Goal: Find specific page/section: Find specific page/section

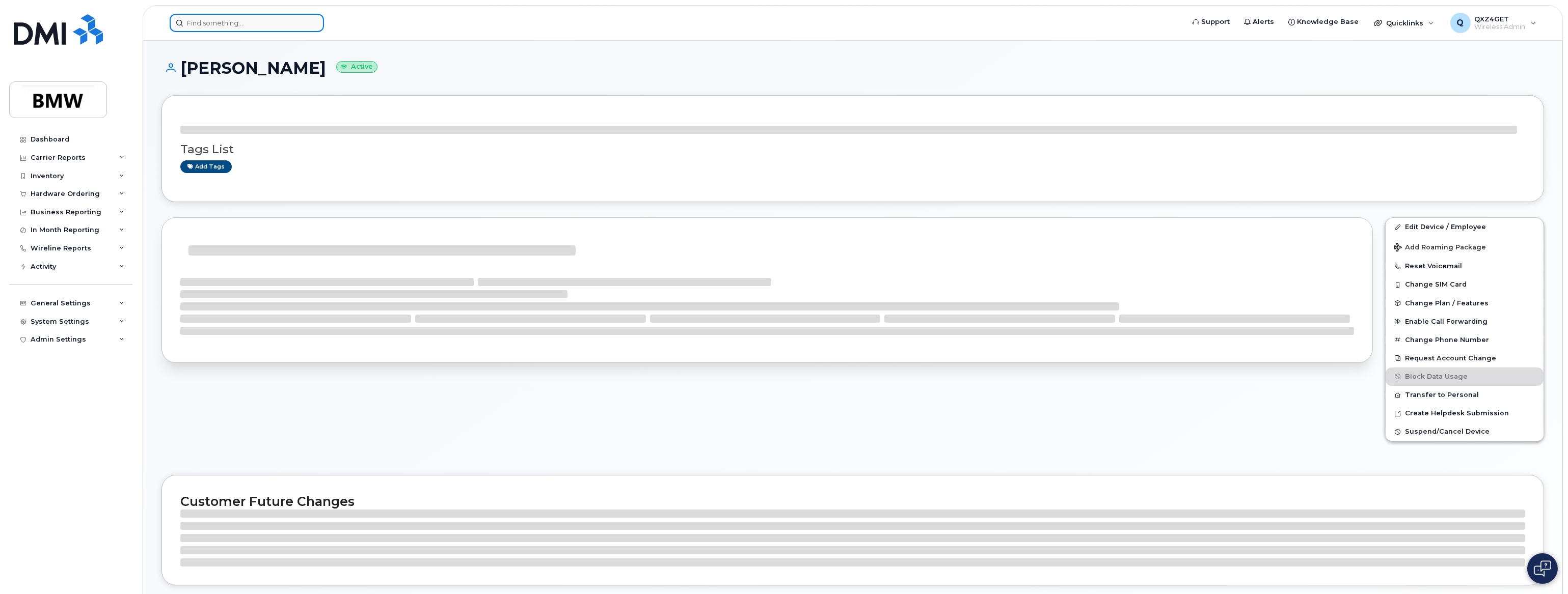
click at [246, 23] on input at bounding box center [246, 23] width 154 height 18
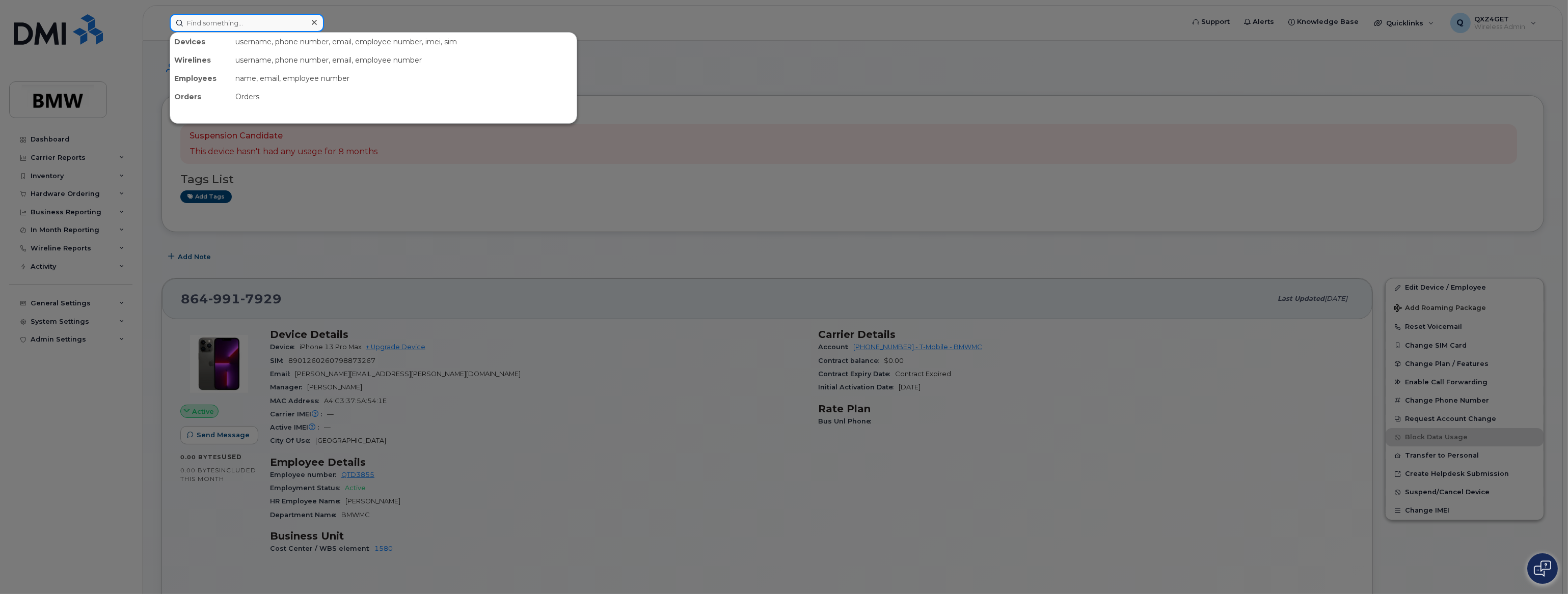
click at [249, 24] on input at bounding box center [246, 23] width 154 height 18
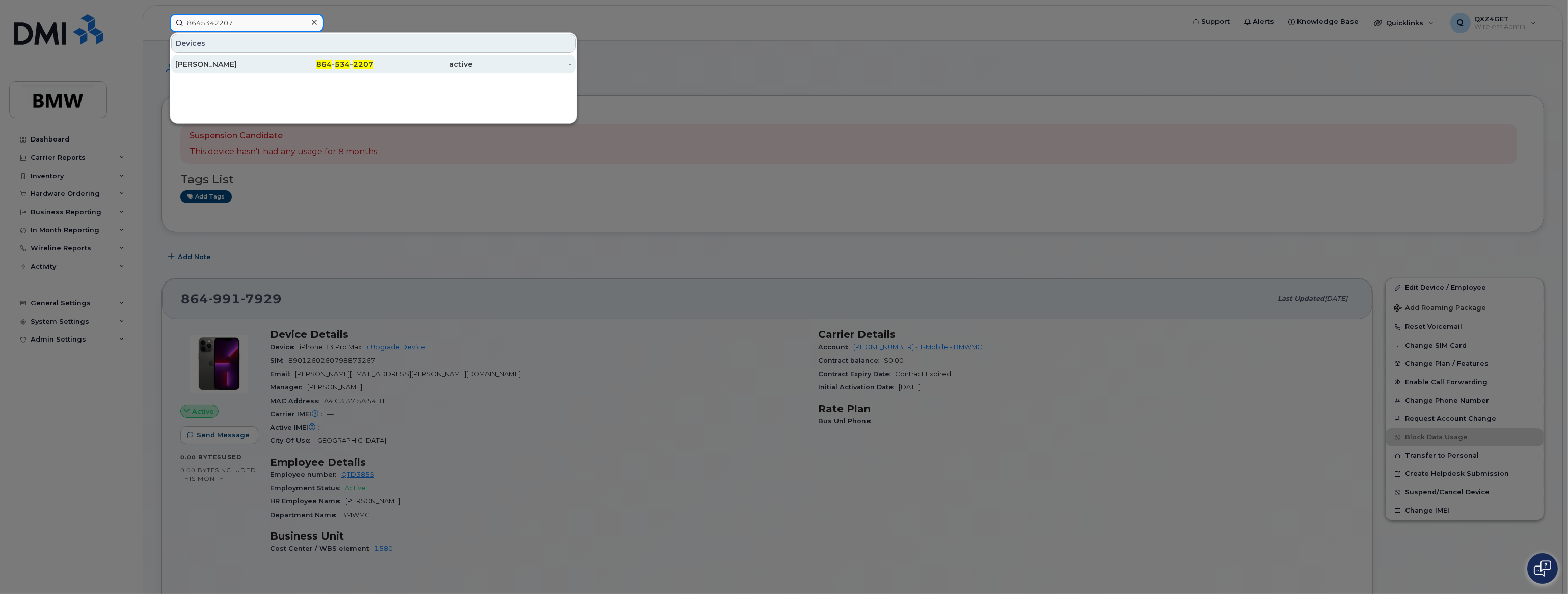
type input "8645342207"
click at [206, 62] on div "[PERSON_NAME]" at bounding box center [225, 64] width 99 height 10
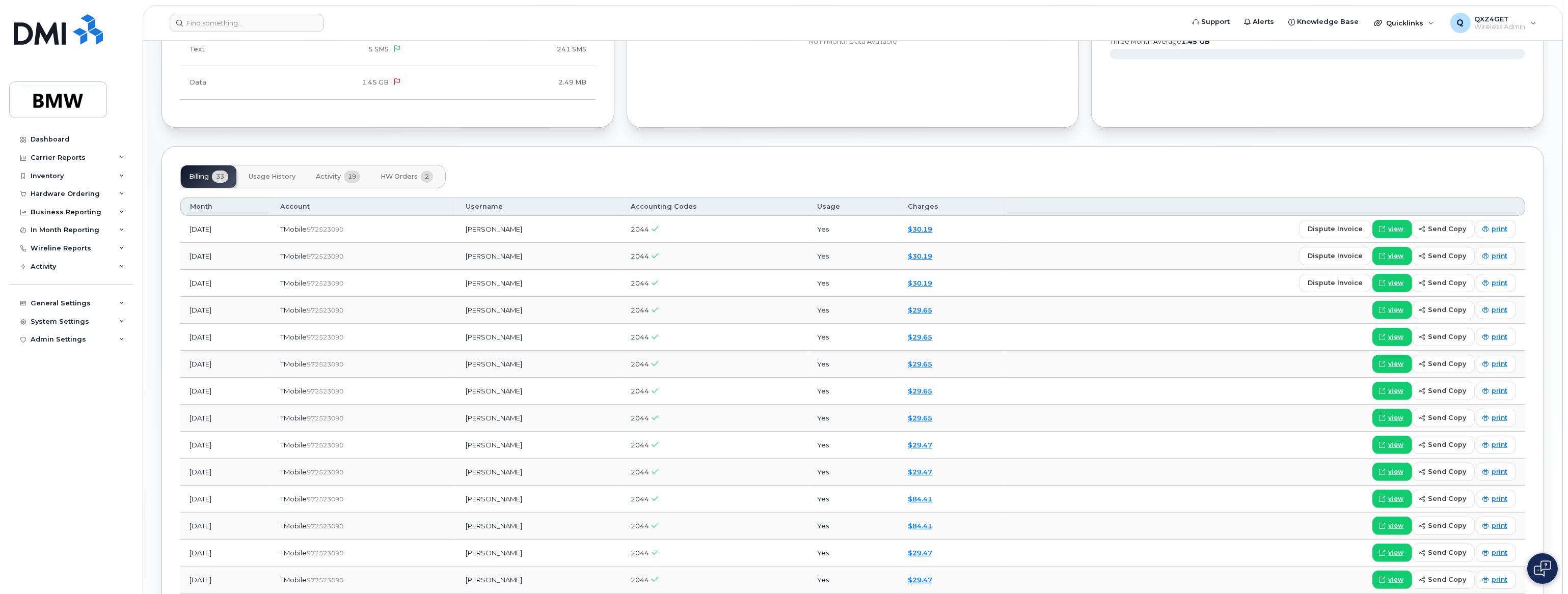
scroll to position [683, 0]
click at [210, 21] on input at bounding box center [246, 23] width 154 height 18
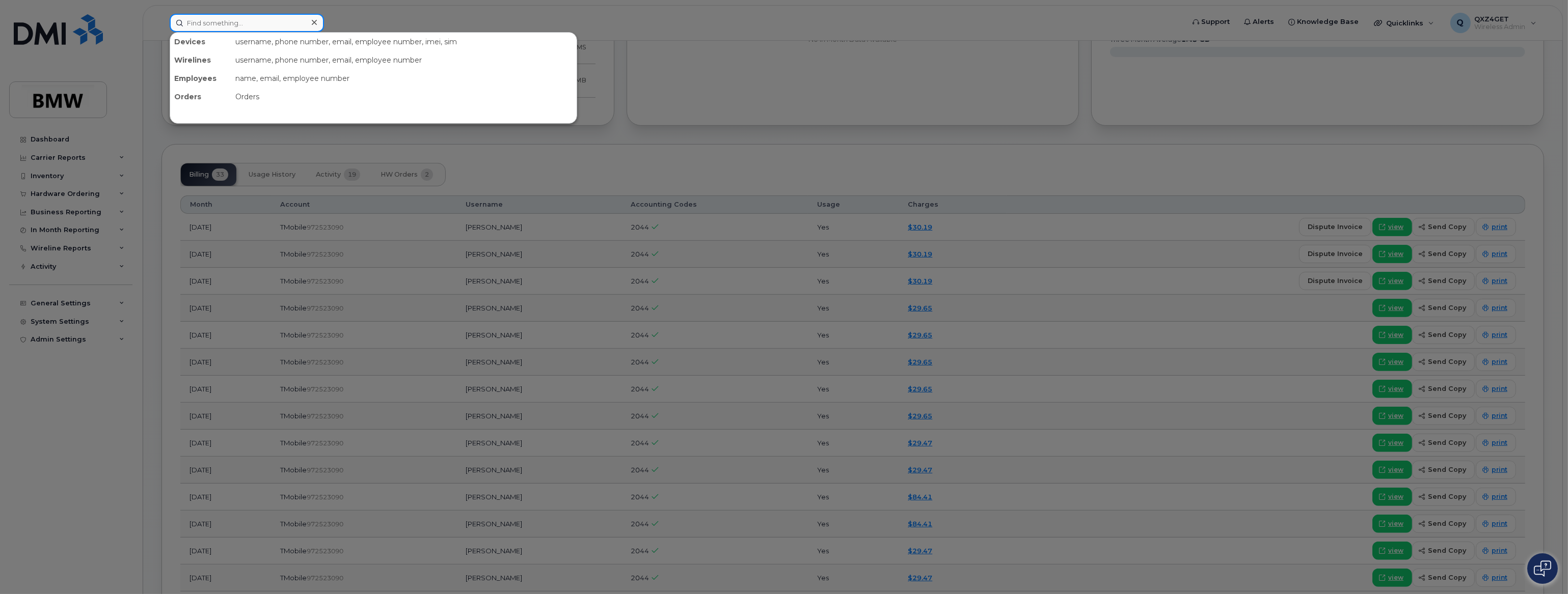
click at [210, 21] on input at bounding box center [246, 23] width 154 height 18
click at [225, 21] on input at bounding box center [246, 23] width 154 height 18
paste input "8644347048"
click at [237, 19] on input "8644347048" at bounding box center [246, 23] width 154 height 18
drag, startPoint x: 237, startPoint y: 22, endPoint x: 177, endPoint y: 18, distance: 60.1
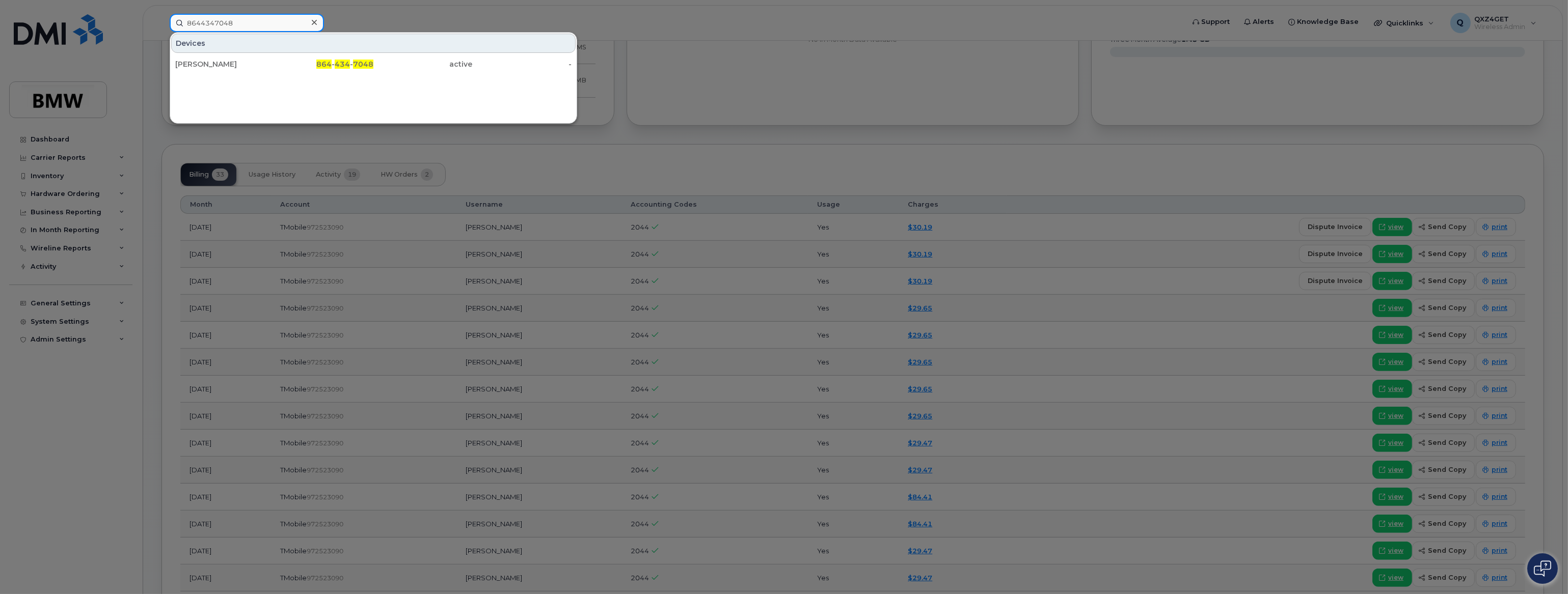
click at [177, 18] on input "8644347048" at bounding box center [246, 23] width 154 height 18
paste input "5342061"
type input "8645342061"
